Goal: Task Accomplishment & Management: Complete application form

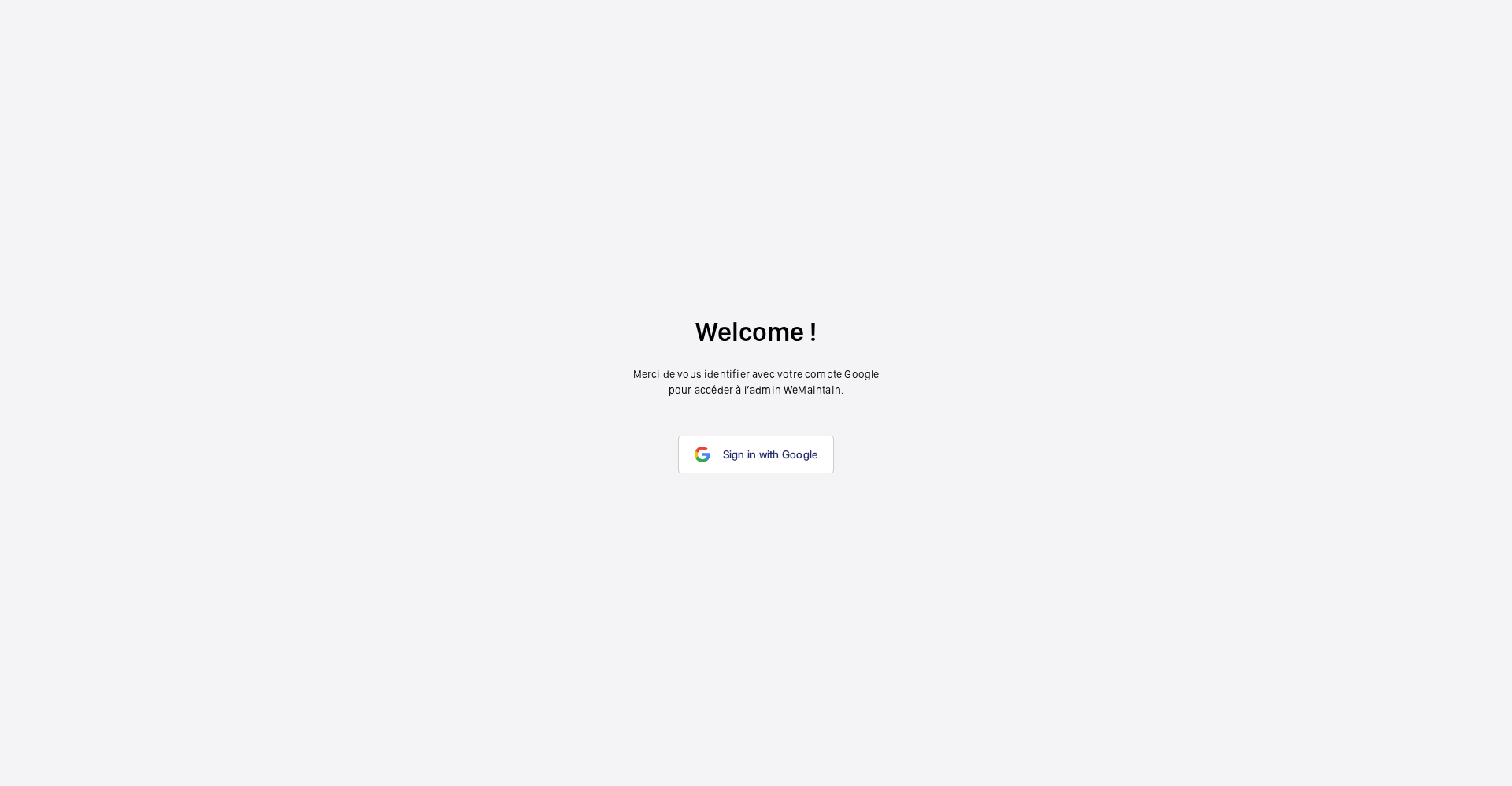
click at [749, 448] on span "Sign in with Google" at bounding box center [770, 454] width 95 height 13
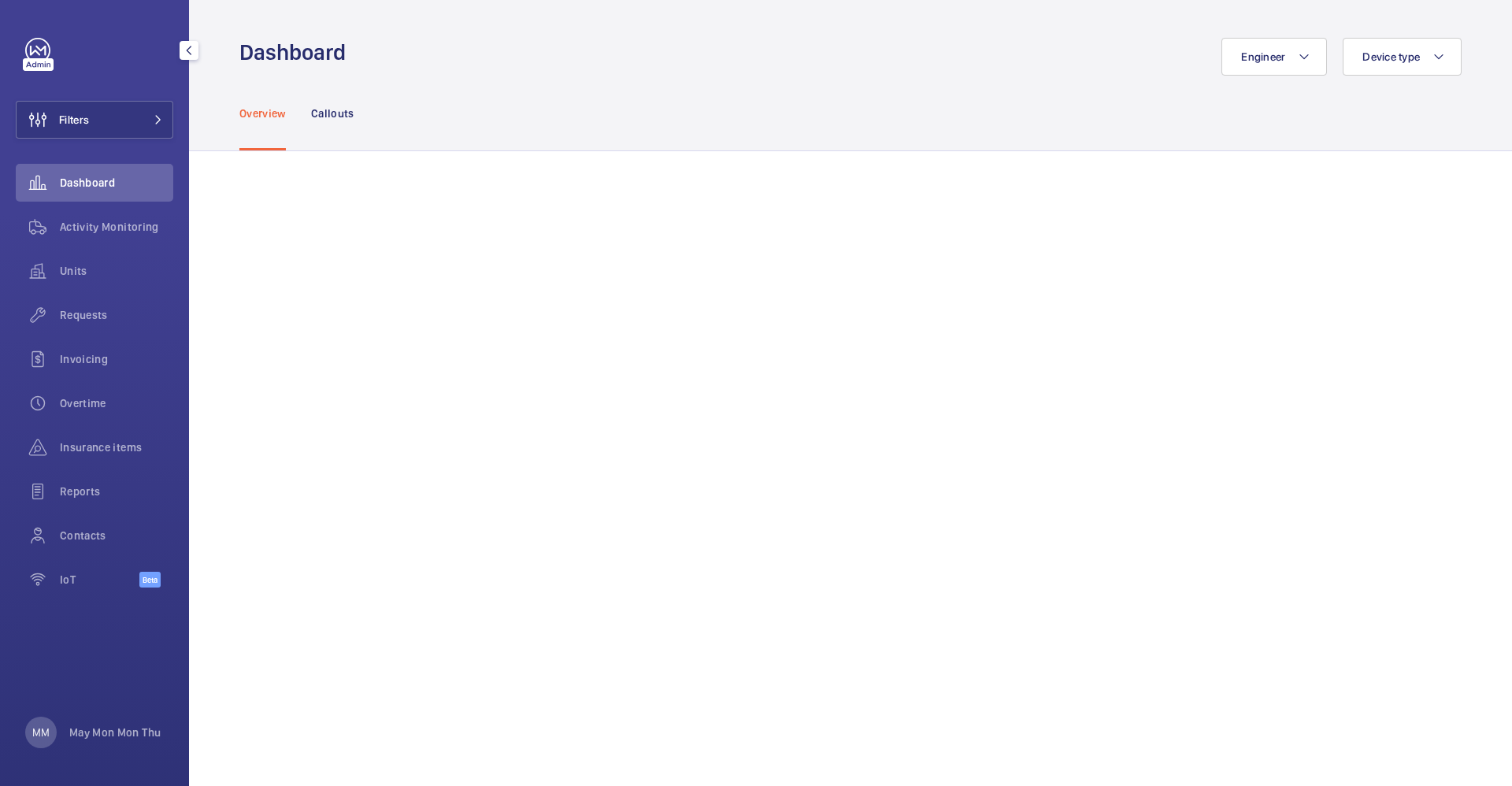
click at [77, 488] on span "Reports" at bounding box center [116, 491] width 113 height 15
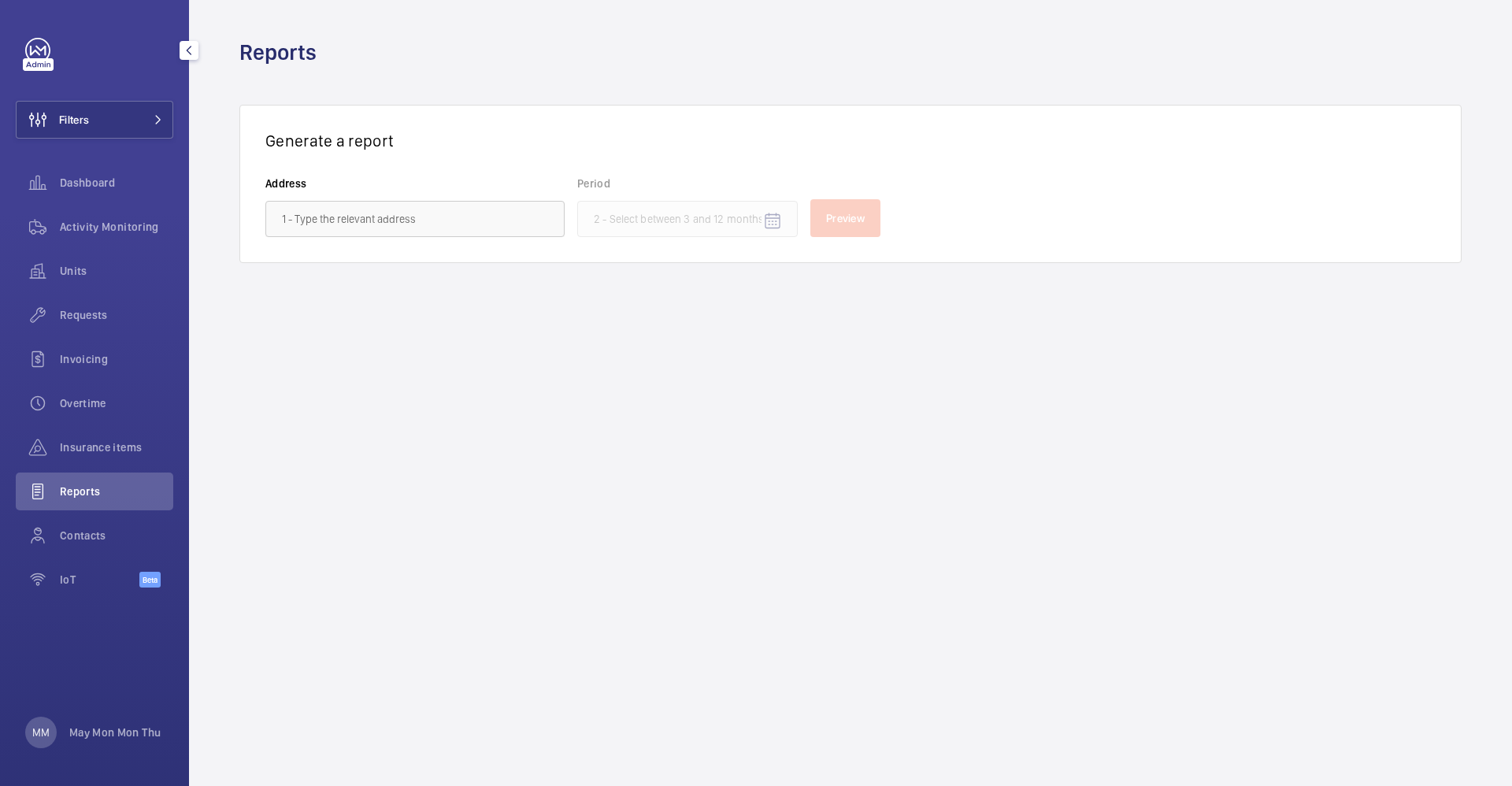
click at [99, 315] on span "Requests" at bounding box center [116, 314] width 113 height 15
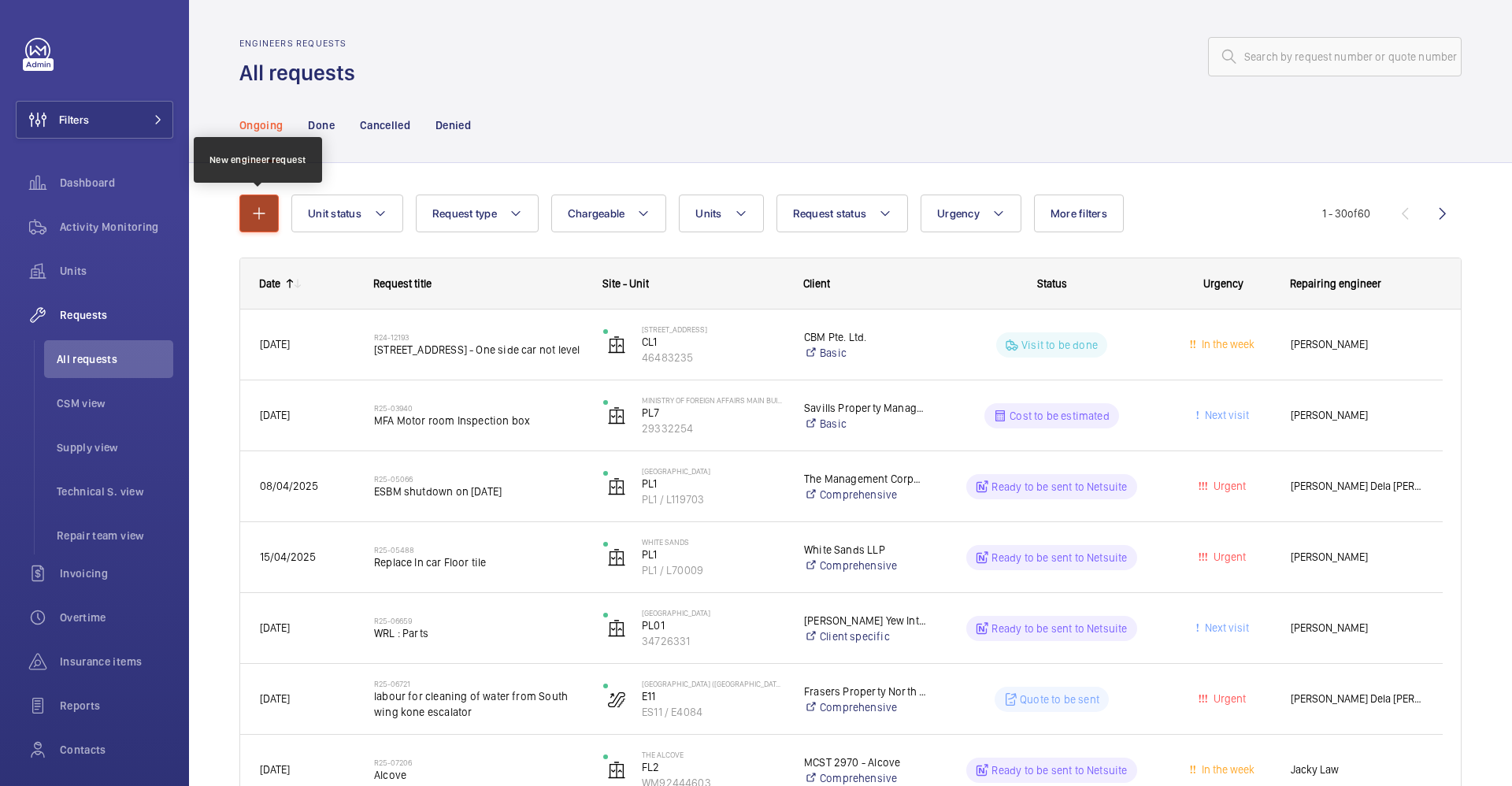
click at [246, 205] on button "button" at bounding box center [259, 213] width 40 height 38
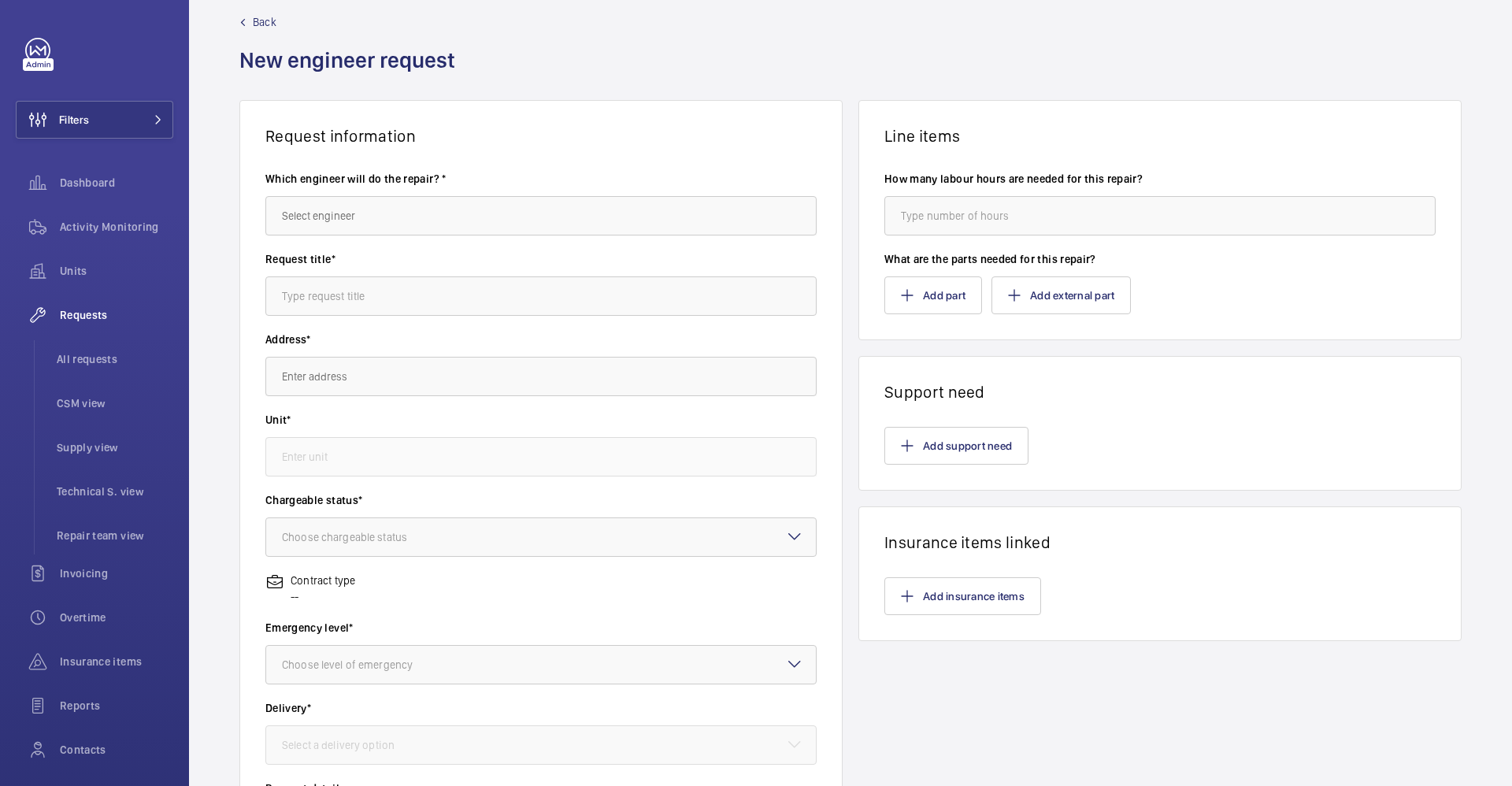
scroll to position [19, 0]
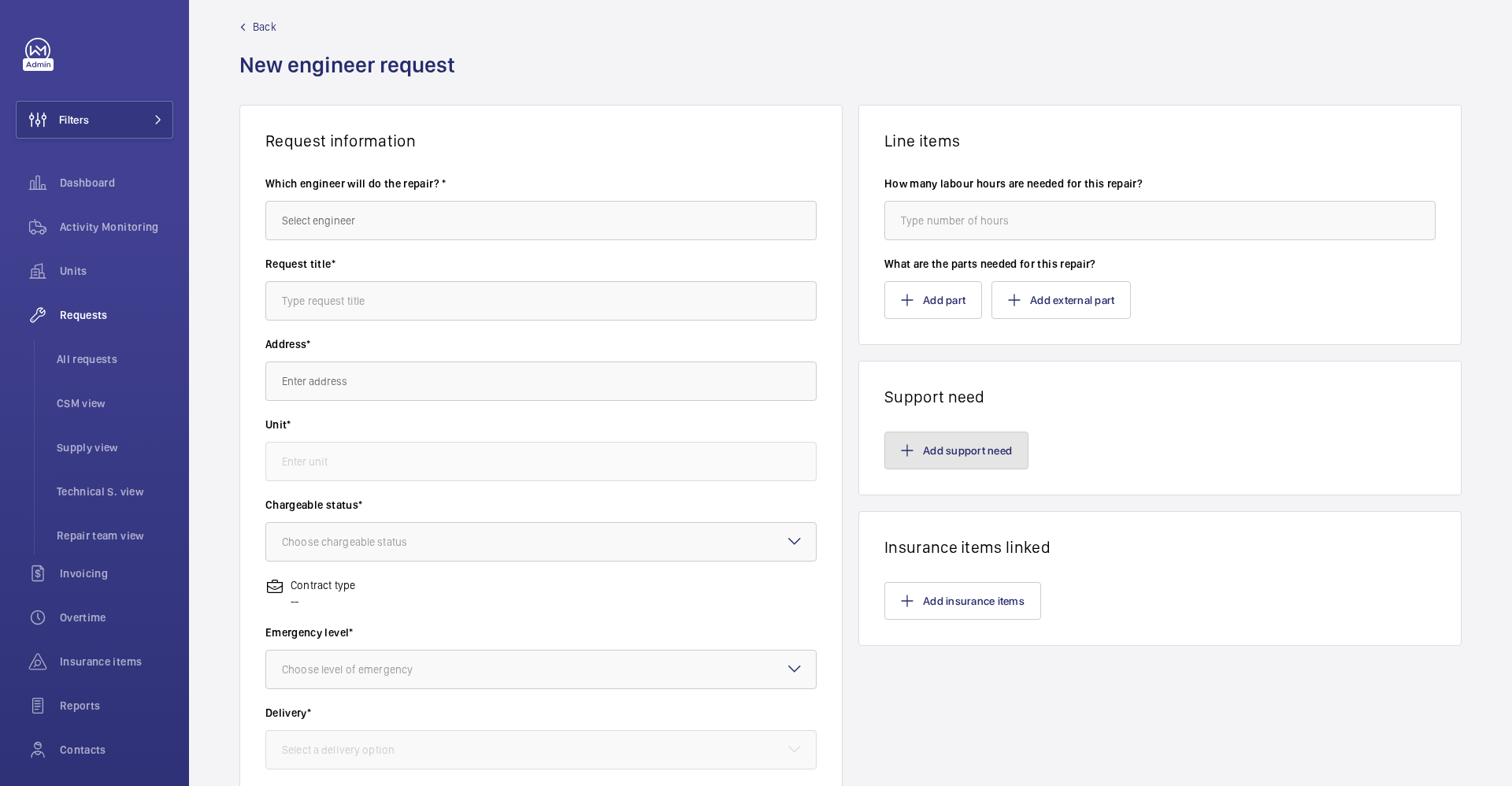
click at [983, 458] on button "Add support need" at bounding box center [956, 451] width 144 height 38
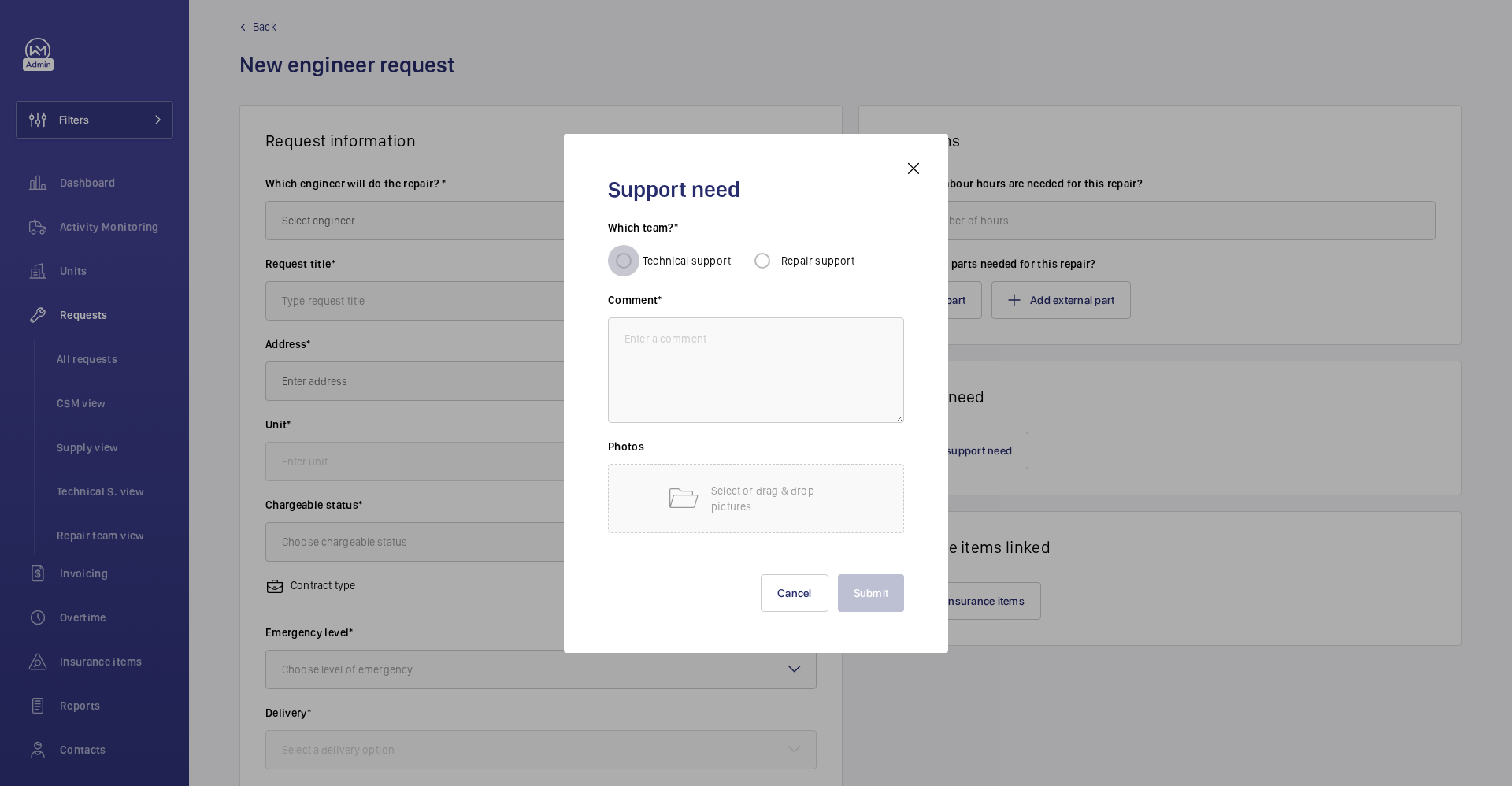
click at [622, 261] on input "Technical support" at bounding box center [624, 260] width 32 height 32
radio input "true"
click at [765, 267] on input "Repair support" at bounding box center [762, 260] width 32 height 32
radio input "true"
click at [912, 164] on mat-icon at bounding box center [913, 168] width 19 height 19
